Goal: Task Accomplishment & Management: Manage account settings

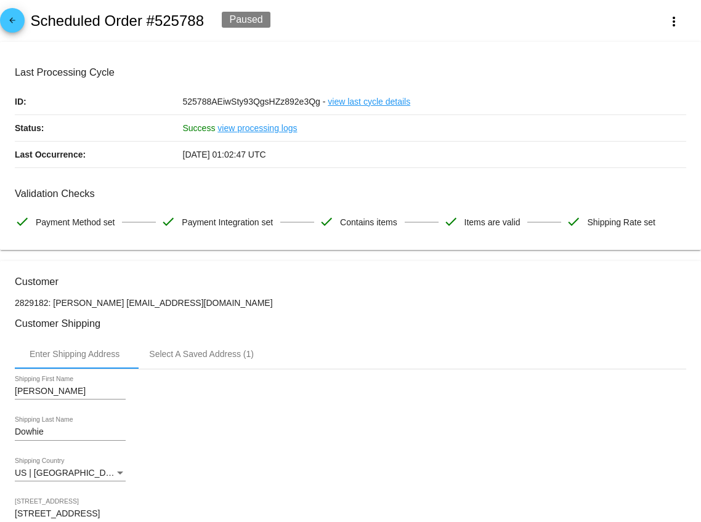
click at [15, 27] on mat-icon "arrow_back" at bounding box center [12, 23] width 15 height 15
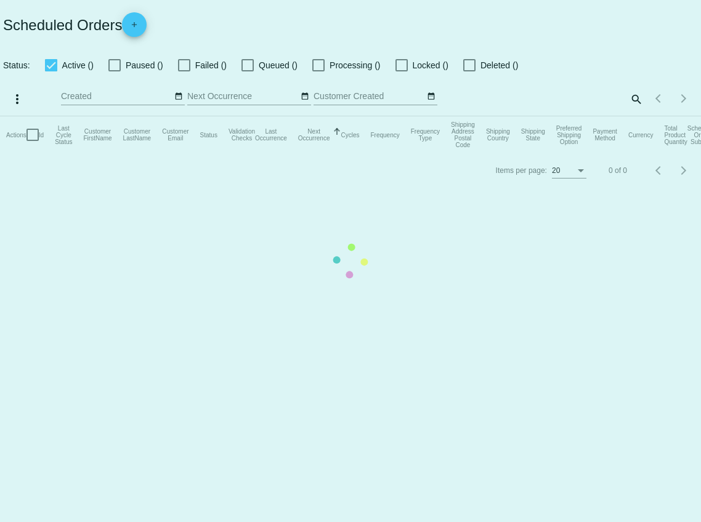
checkbox input "true"
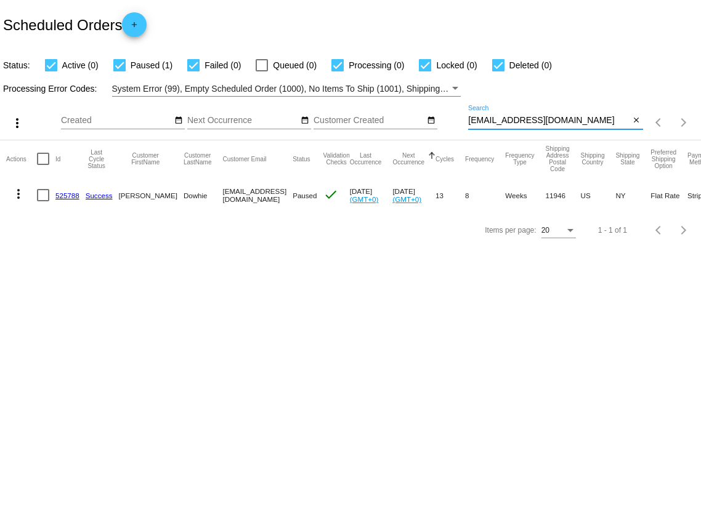
drag, startPoint x: 551, startPoint y: 122, endPoint x: 462, endPoint y: 120, distance: 88.7
click at [462, 120] on div "more_vert Aug Jan Feb Mar Apr 1" at bounding box center [350, 119] width 701 height 44
paste input "anthony.r.dougherty"
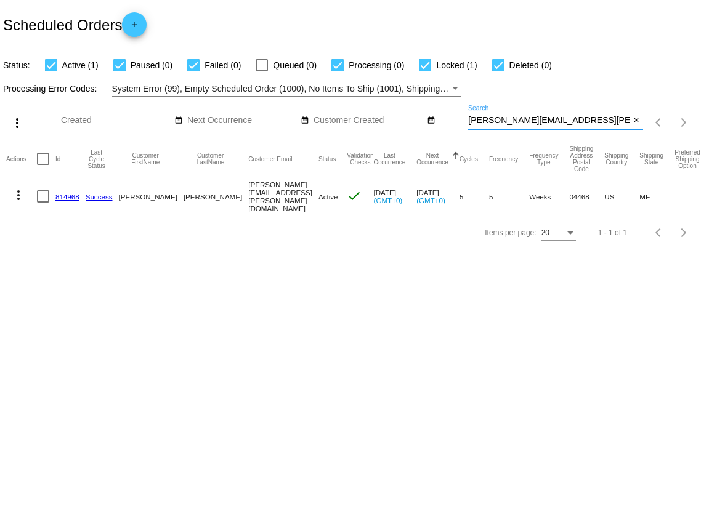
type input "anthony.r.dougherty@gmail.com"
click at [69, 196] on link "814968" at bounding box center [67, 197] width 24 height 8
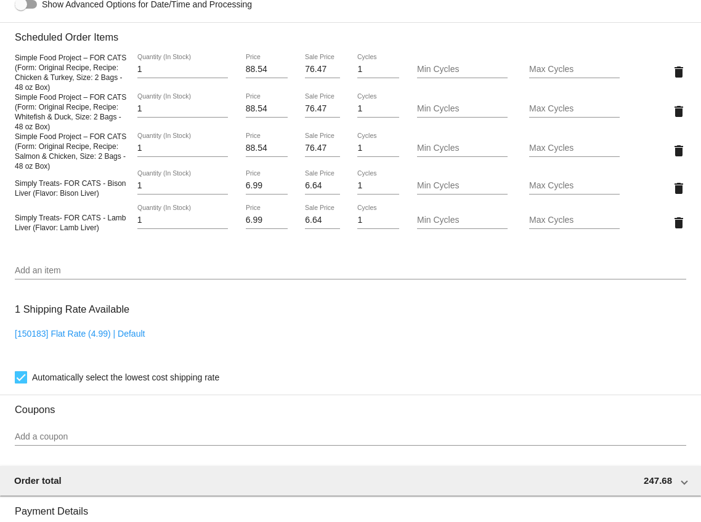
scroll to position [834, 0]
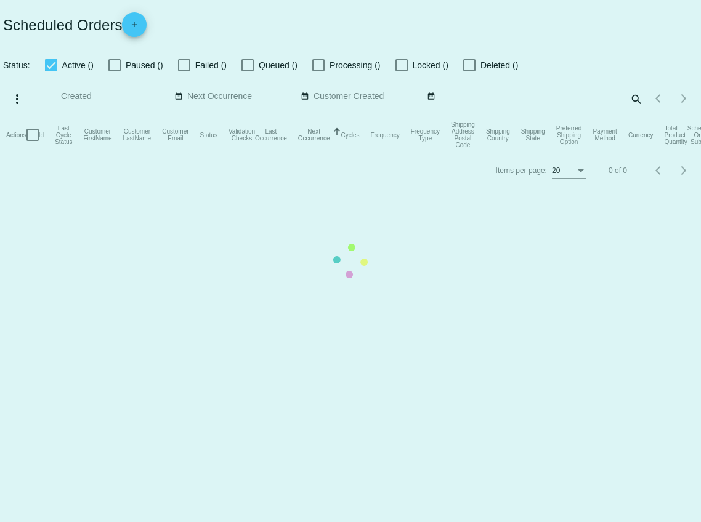
checkbox input "true"
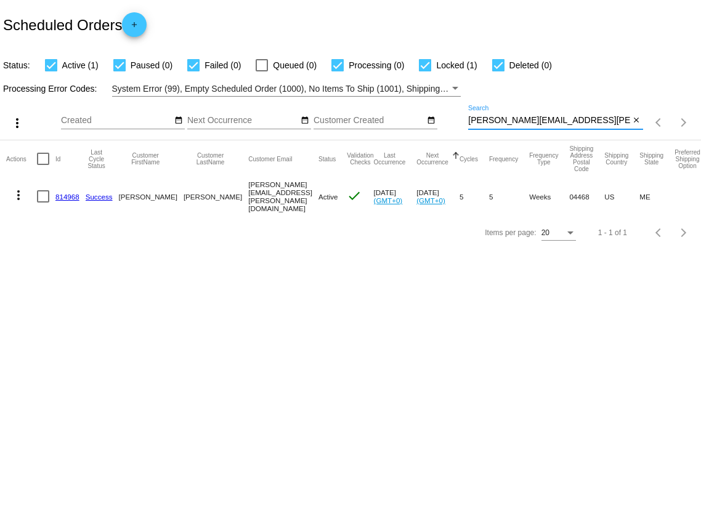
drag, startPoint x: 595, startPoint y: 118, endPoint x: 461, endPoint y: 119, distance: 134.2
click at [461, 119] on div "more_vert Aug Jan Feb Mar Apr 1" at bounding box center [350, 119] width 701 height 44
paste input "littlelilly@comcast.net"
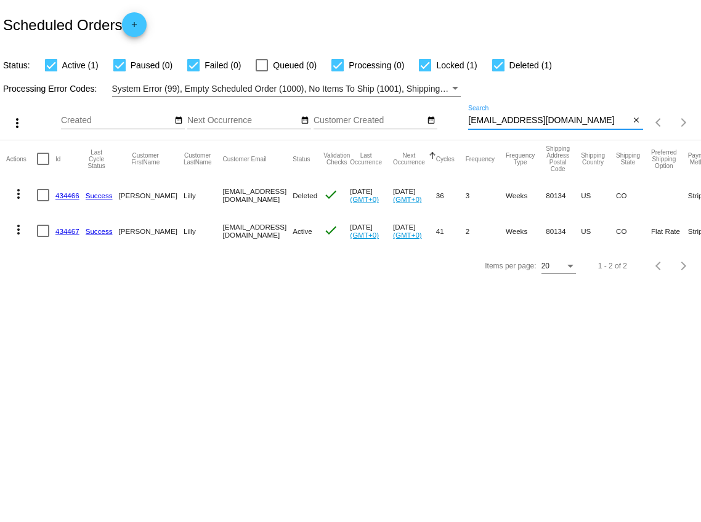
type input "littlelilly@comcast.net"
